Goal: Task Accomplishment & Management: Complete application form

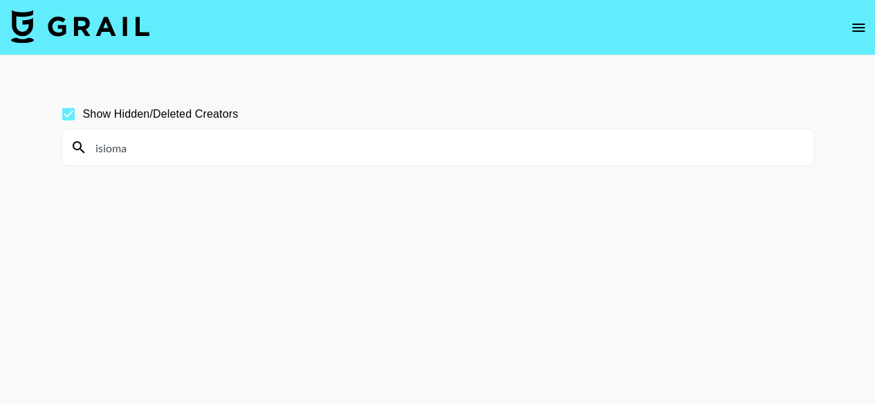
click at [245, 138] on input "isioma" at bounding box center [446, 147] width 718 height 22
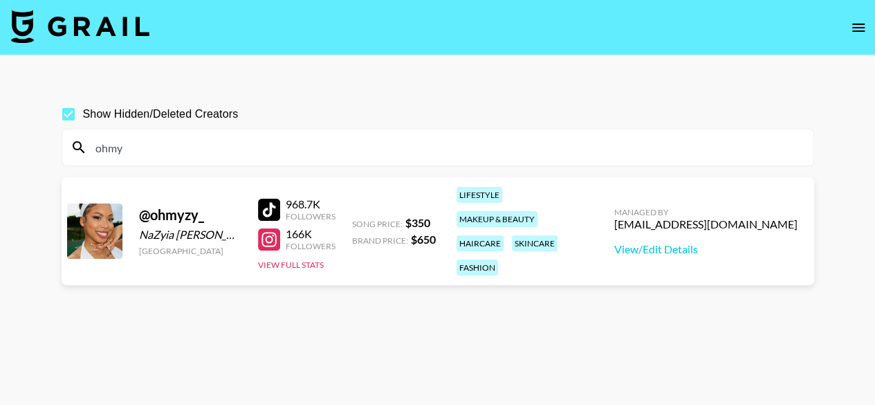
type input "ohmy"
click at [860, 26] on icon "open drawer" at bounding box center [858, 27] width 17 height 17
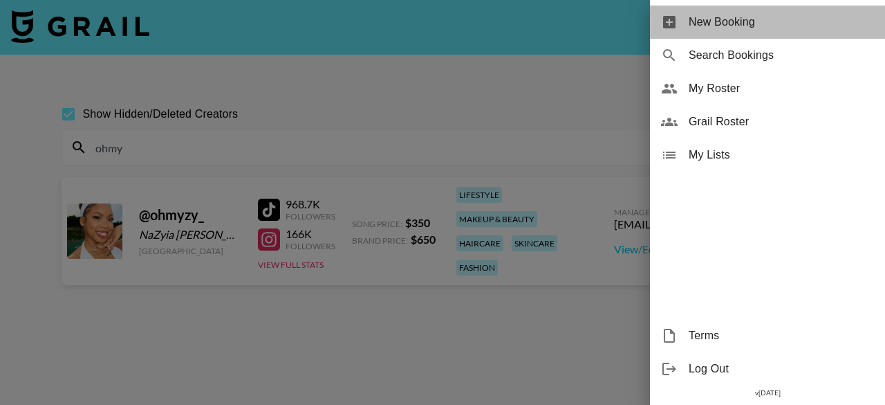
click at [739, 36] on div "New Booking" at bounding box center [767, 22] width 235 height 33
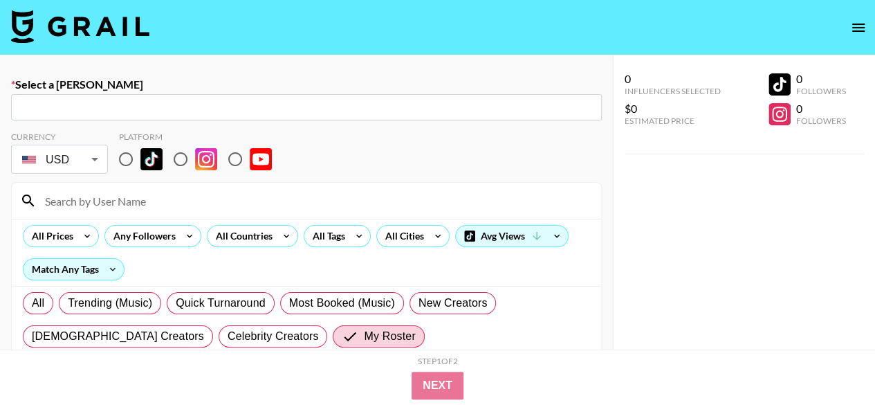
click at [365, 113] on input "text" at bounding box center [306, 108] width 574 height 16
click at [365, 113] on input "arencia" at bounding box center [306, 108] width 574 height 16
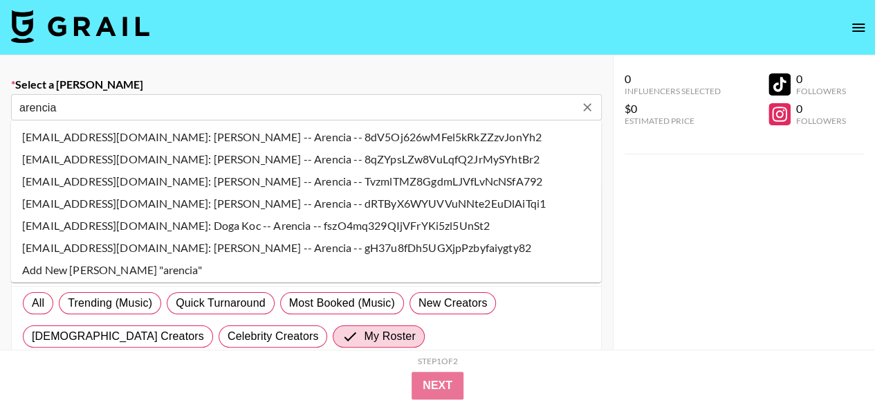
click at [365, 113] on input "arencia" at bounding box center [296, 108] width 555 height 16
type input "arencia"
